Goal: Entertainment & Leisure: Browse casually

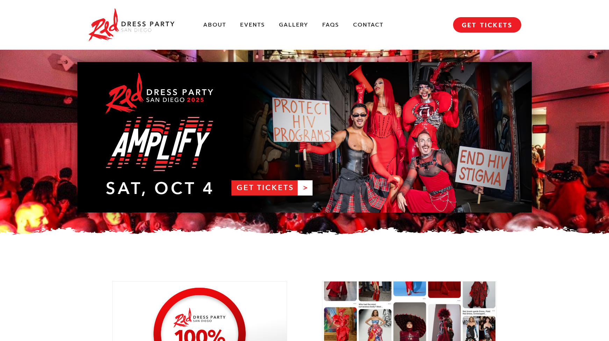
click at [279, 24] on div "About Events Gallery FAQs Contact MENU GET TICKETS" at bounding box center [305, 25] width 434 height 50
click at [287, 26] on link "Gallery" at bounding box center [293, 24] width 29 height 7
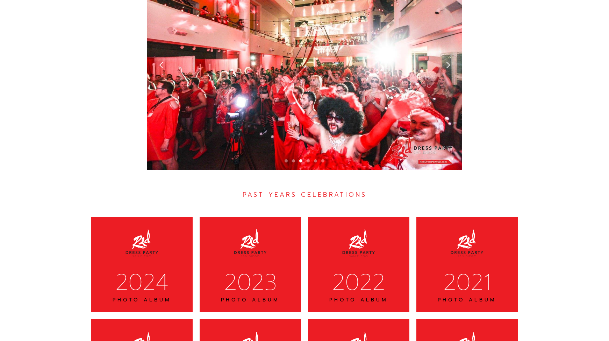
scroll to position [2086, 0]
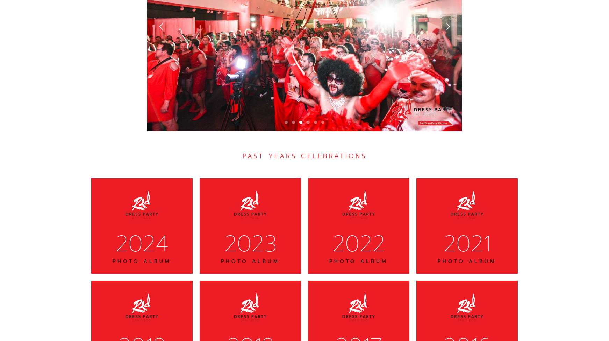
click at [162, 229] on div "2024" at bounding box center [141, 243] width 83 height 29
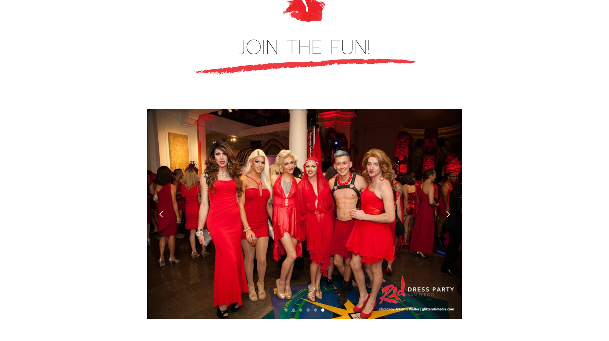
scroll to position [1900, 0]
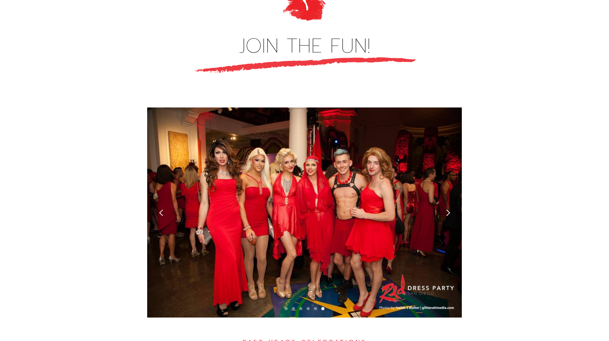
click at [447, 209] on div "next slide" at bounding box center [448, 212] width 7 height 7
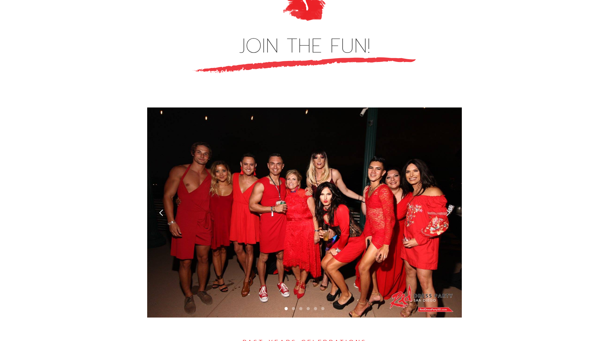
click at [447, 209] on div "next slide" at bounding box center [448, 212] width 7 height 7
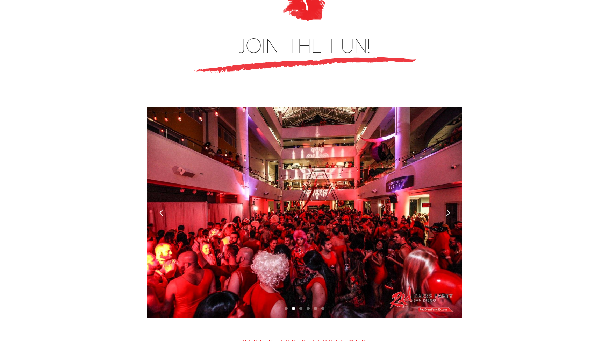
click at [447, 209] on div "next slide" at bounding box center [448, 212] width 7 height 7
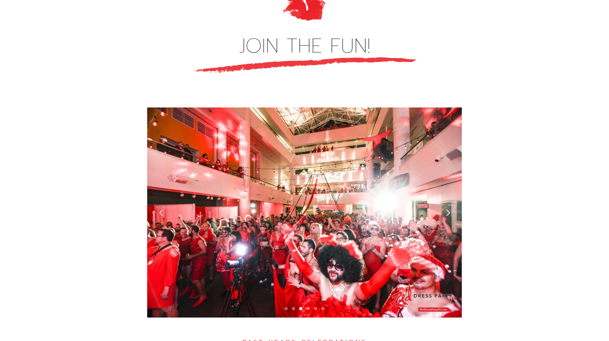
click at [447, 209] on div "next slide" at bounding box center [448, 212] width 7 height 7
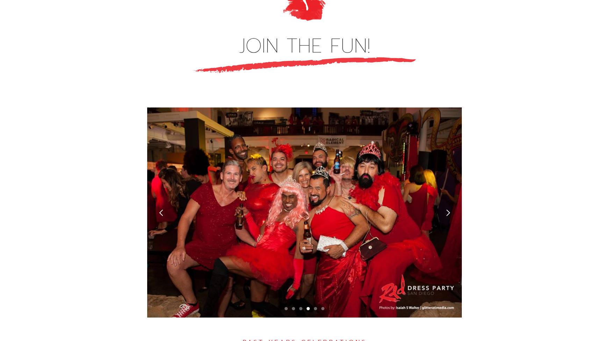
click at [447, 209] on div "next slide" at bounding box center [448, 212] width 7 height 7
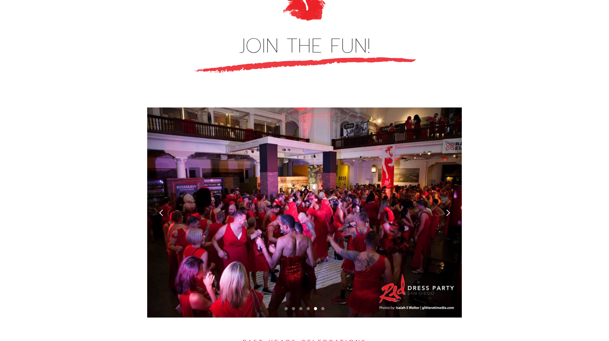
click at [447, 209] on div "next slide" at bounding box center [448, 212] width 7 height 7
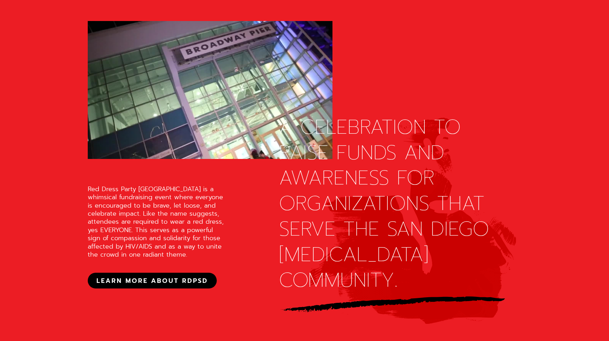
scroll to position [628, 0]
